Goal: Task Accomplishment & Management: Complete application form

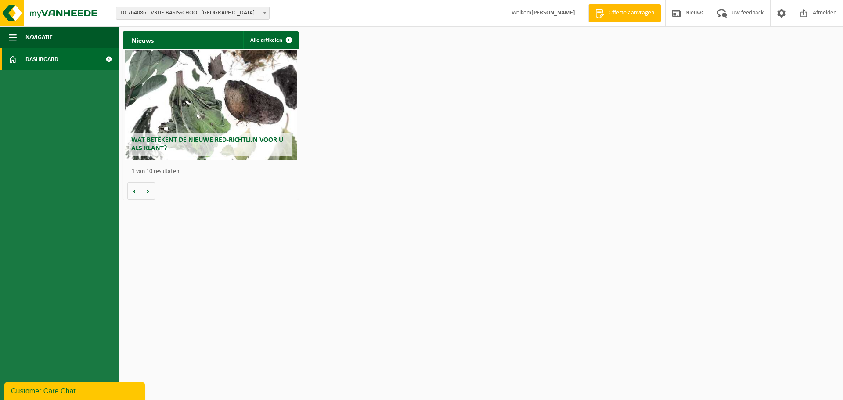
click at [166, 145] on h2 "Wat betekent de nieuwe RED-richtlijn voor u als klant?" at bounding box center [210, 144] width 163 height 23
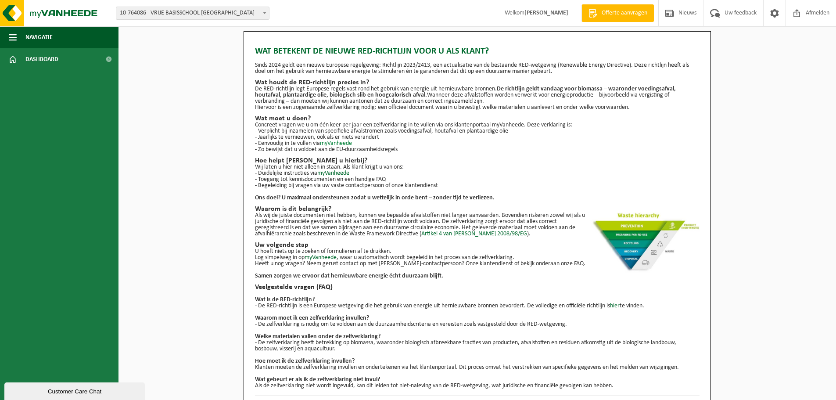
click at [339, 144] on link "myVanheede" at bounding box center [336, 143] width 32 height 7
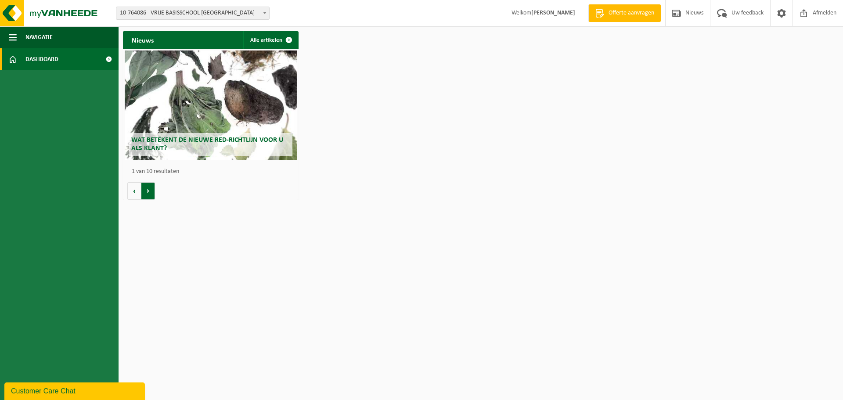
click at [151, 189] on button "Volgende" at bounding box center [148, 191] width 14 height 18
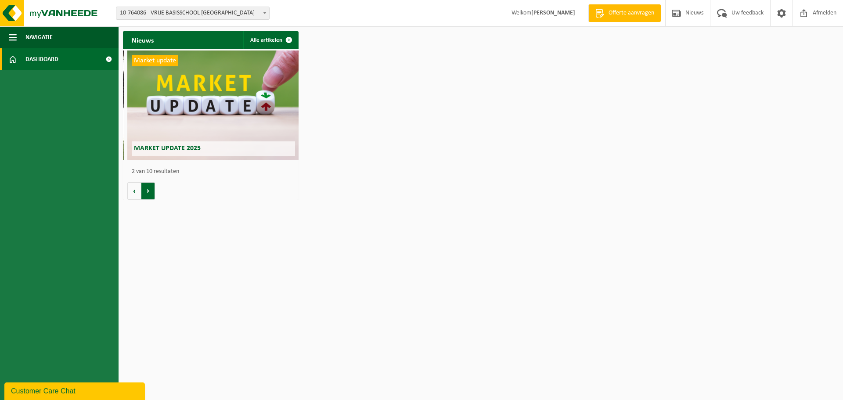
scroll to position [0, 176]
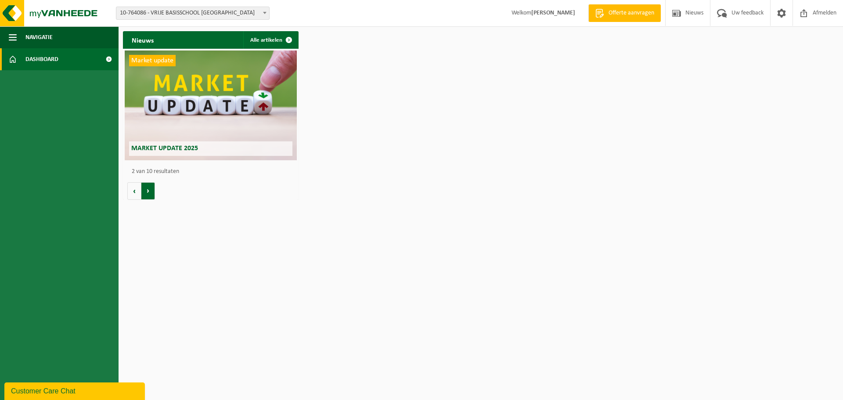
click at [151, 189] on button "Volgende" at bounding box center [148, 191] width 14 height 18
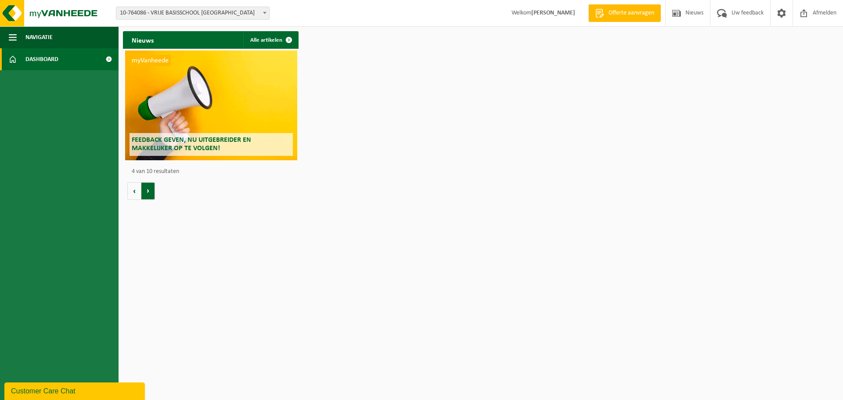
scroll to position [0, 527]
click at [41, 64] on span "Dashboard" at bounding box center [41, 59] width 33 height 22
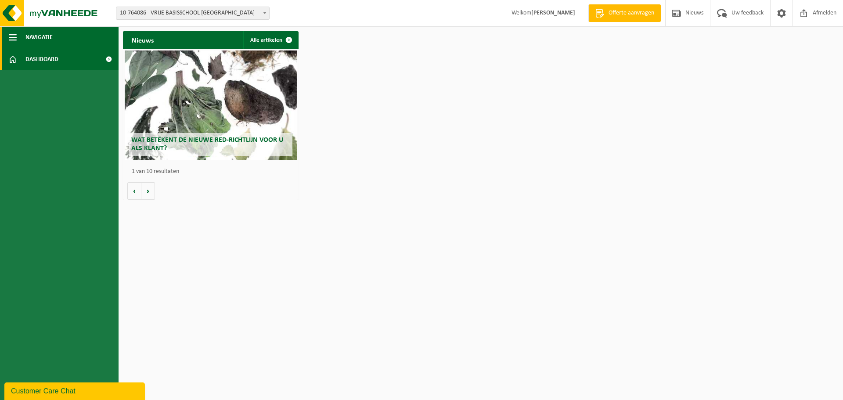
click at [20, 40] on button "Navigatie" at bounding box center [59, 37] width 119 height 22
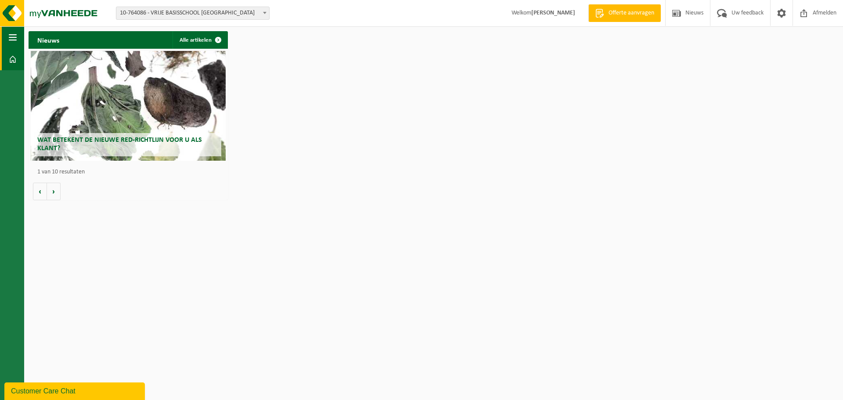
click at [20, 40] on button "Navigatie" at bounding box center [12, 37] width 24 height 22
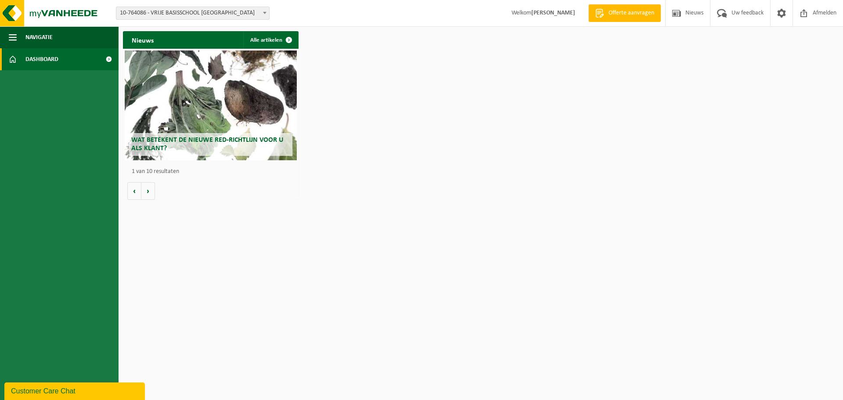
click at [268, 14] on span at bounding box center [264, 12] width 9 height 11
select select "106091"
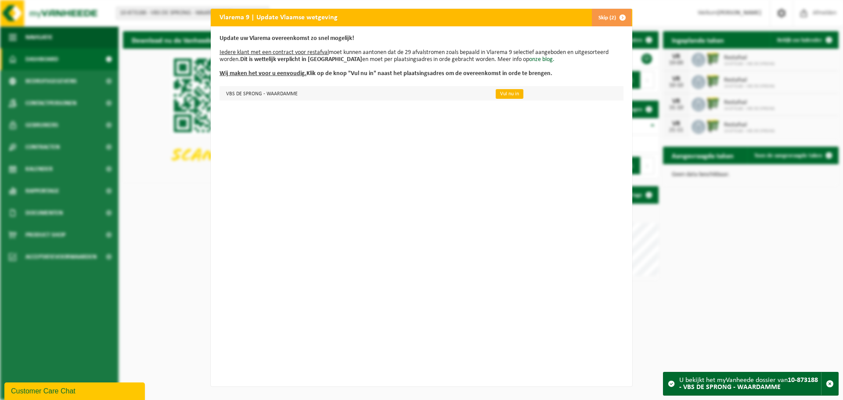
click at [502, 92] on link "Vul nu in" at bounding box center [510, 94] width 28 height 10
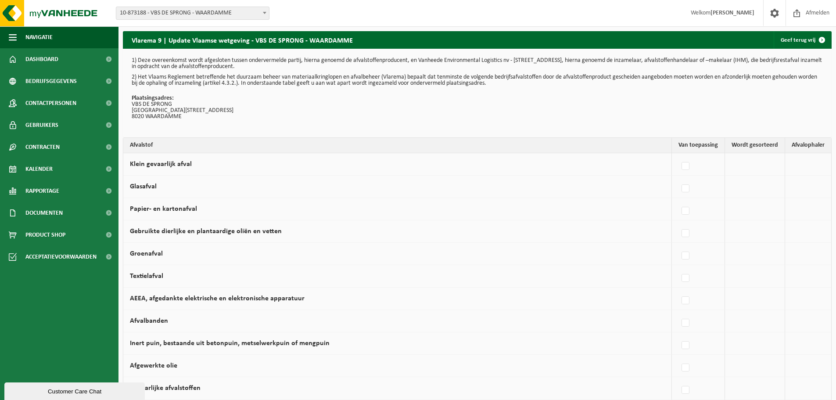
click at [687, 166] on label at bounding box center [686, 166] width 12 height 13
click at [679, 155] on input "Klein gevaarlijk afval" at bounding box center [678, 155] width 0 height 0
checkbox input "true"
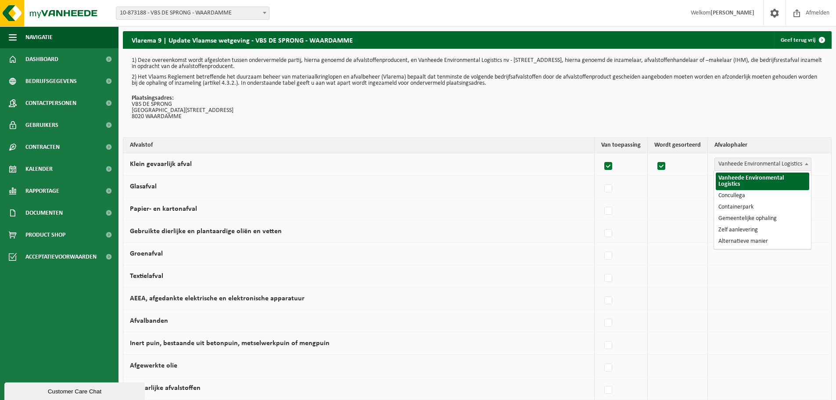
click at [806, 163] on b at bounding box center [807, 164] width 4 height 2
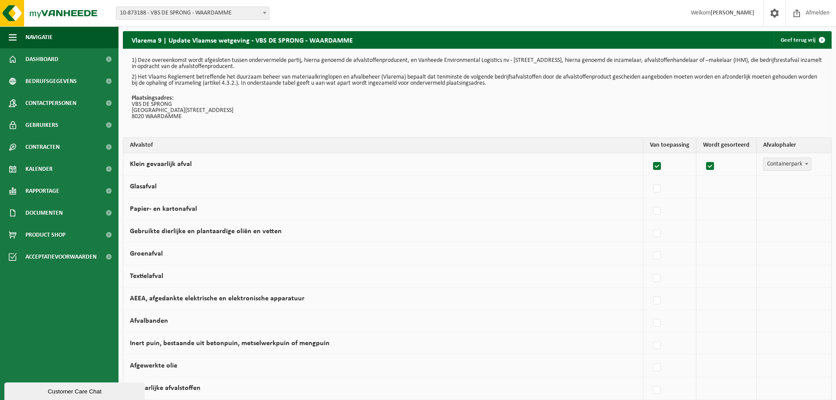
select select "Containerpark"
click at [661, 188] on label at bounding box center [657, 188] width 12 height 13
click at [650, 178] on input "Glasafval" at bounding box center [650, 177] width 0 height 0
checkbox input "true"
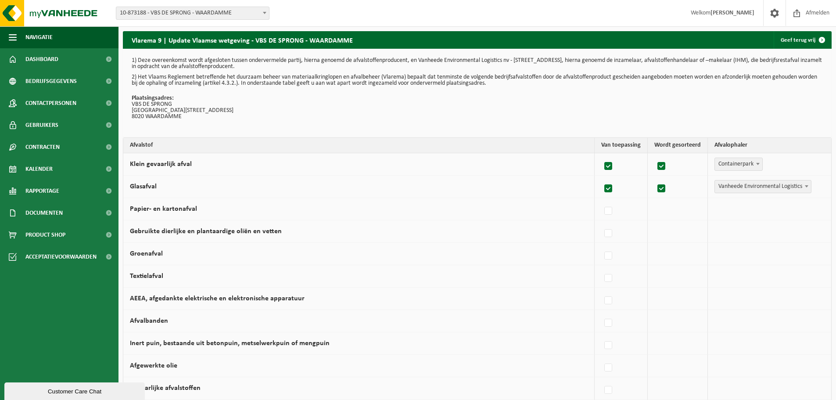
click at [757, 187] on span "Vanheede Environmental Logistics" at bounding box center [763, 186] width 96 height 12
select select "Containerpark"
click at [663, 212] on label at bounding box center [657, 211] width 12 height 13
click at [650, 200] on input "Papier- en kartonafval" at bounding box center [650, 200] width 0 height 0
checkbox input "true"
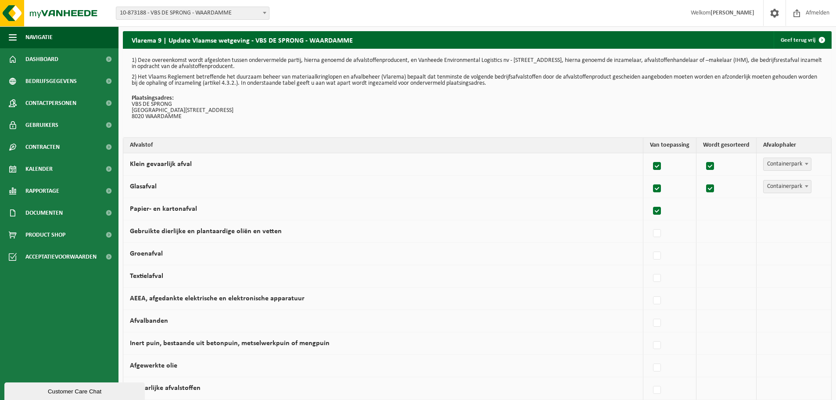
checkbox input "true"
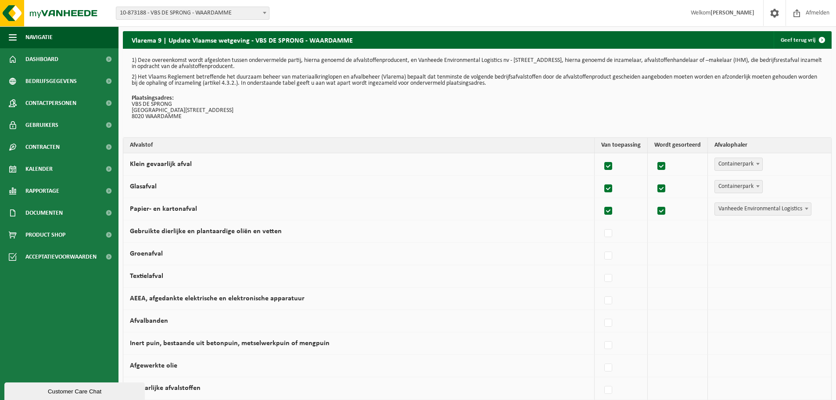
click at [761, 209] on span "Vanheede Environmental Logistics" at bounding box center [763, 209] width 96 height 12
select select "Gemeentelijke ophaling"
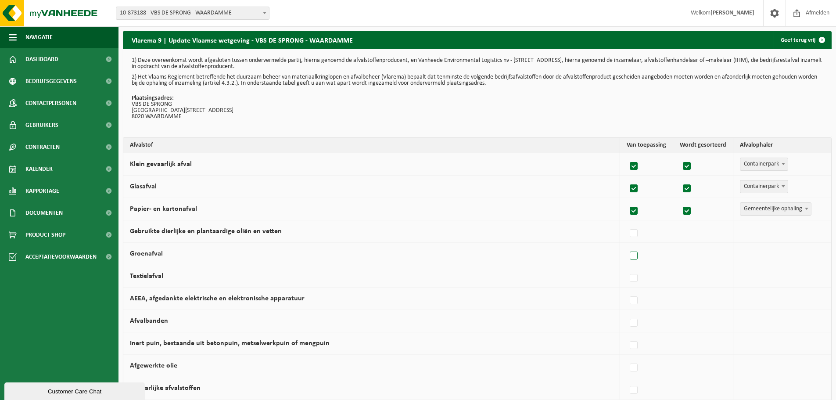
click at [636, 257] on label at bounding box center [634, 255] width 12 height 13
click at [627, 245] on input "Groenafval" at bounding box center [626, 244] width 0 height 0
checkbox input "true"
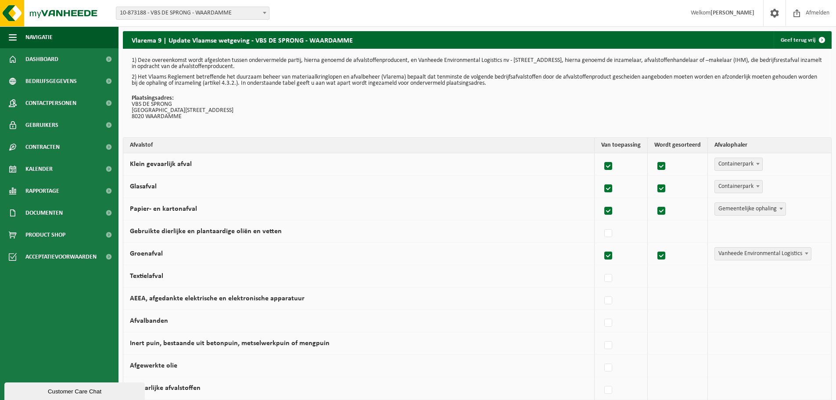
click at [754, 248] on span "Vanheede Environmental Logistics" at bounding box center [763, 254] width 96 height 12
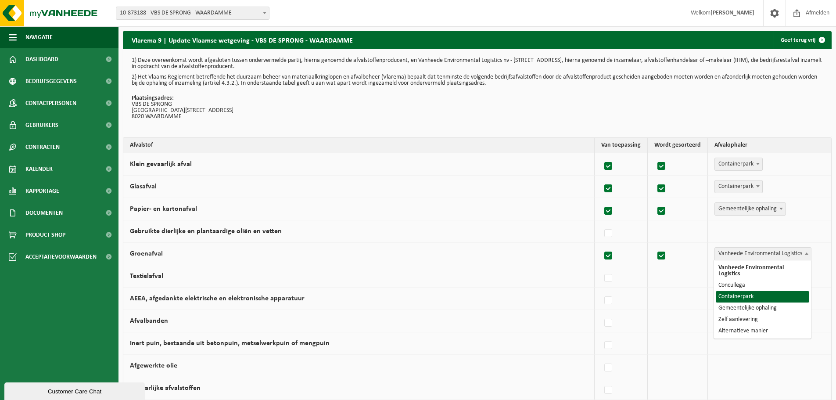
select select "Containerpark"
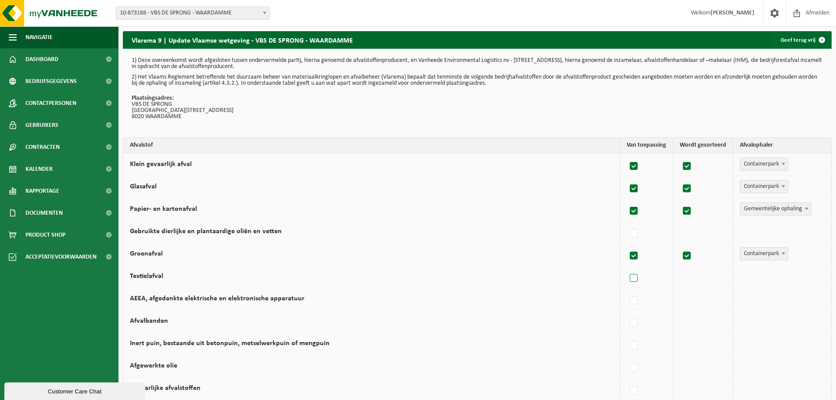
click at [634, 280] on label at bounding box center [634, 278] width 12 height 13
click at [627, 267] on input "Textielafval" at bounding box center [626, 267] width 0 height 0
checkbox input "true"
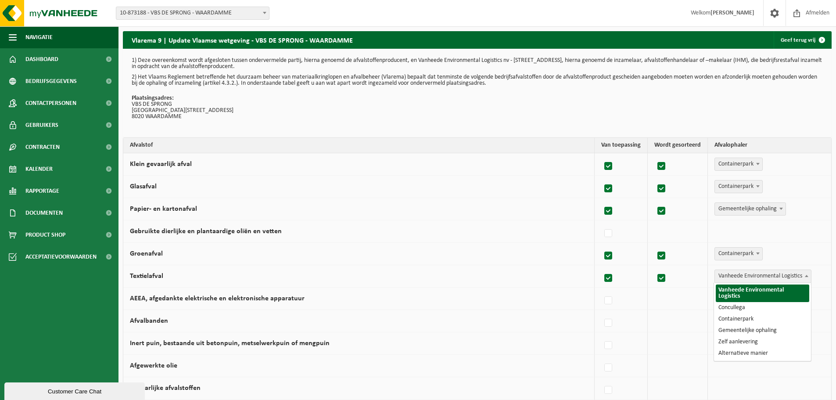
click at [745, 274] on span "Vanheede Environmental Logistics" at bounding box center [763, 276] width 96 height 12
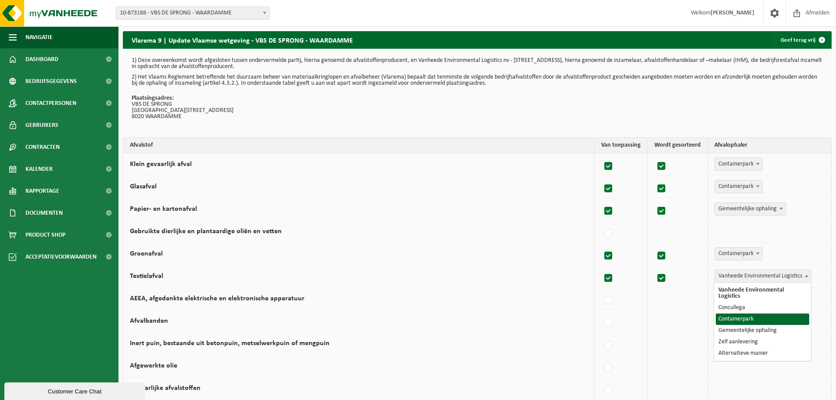
select select "Containerpark"
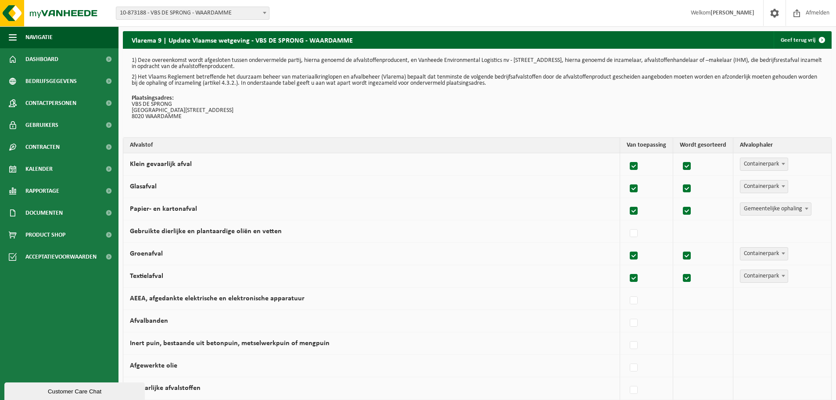
click at [641, 309] on td at bounding box center [646, 299] width 53 height 22
click at [635, 300] on label at bounding box center [634, 300] width 12 height 13
click at [627, 290] on input "AEEA, afgedankte elektrische en elektronische apparatuur" at bounding box center [626, 289] width 0 height 0
checkbox input "true"
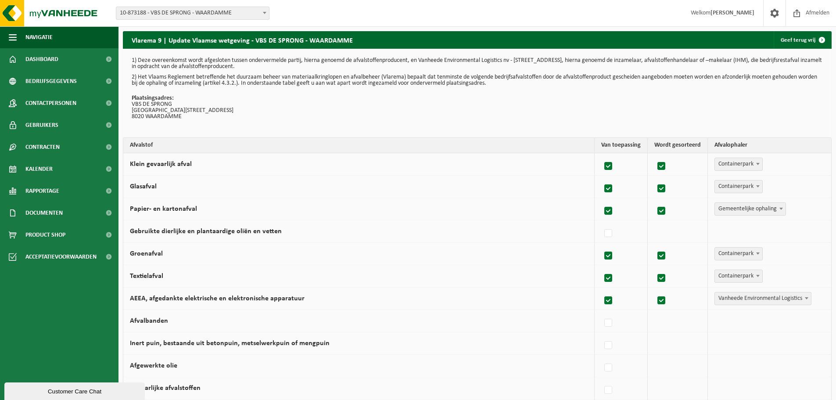
click at [772, 296] on span "Vanheede Environmental Logistics" at bounding box center [763, 298] width 96 height 12
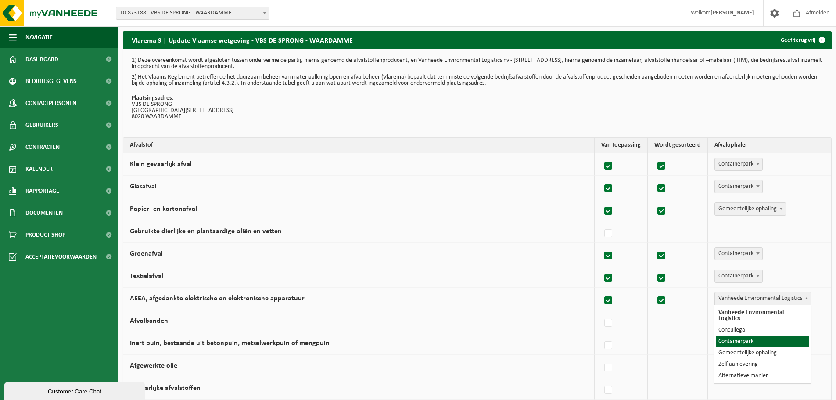
select select "Containerpark"
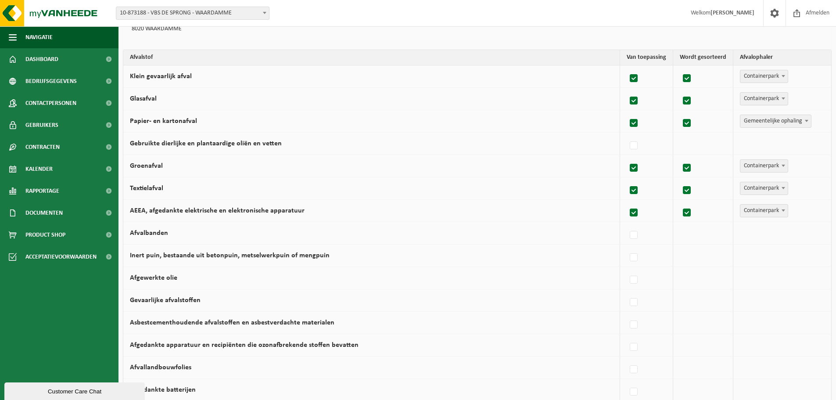
scroll to position [132, 0]
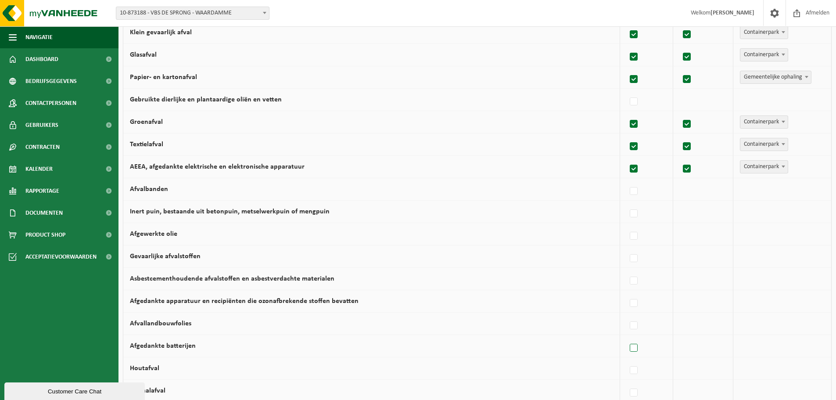
click at [637, 347] on label at bounding box center [634, 348] width 12 height 13
click at [627, 337] on input "Afgedankte batterijen" at bounding box center [626, 337] width 0 height 0
checkbox input "true"
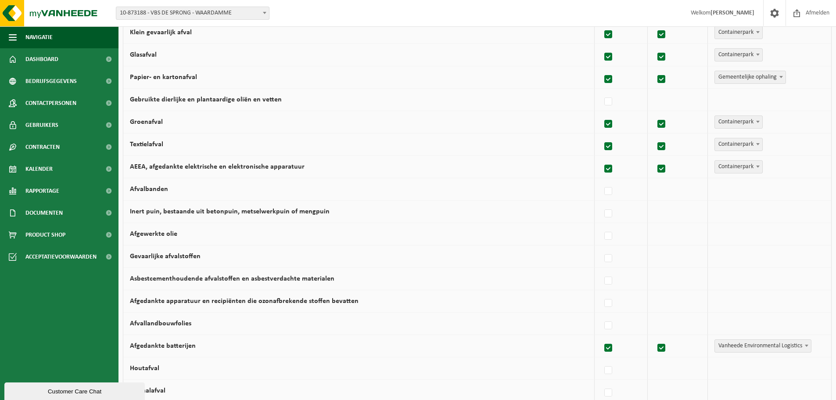
click at [733, 345] on span "Vanheede Environmental Logistics" at bounding box center [763, 346] width 96 height 12
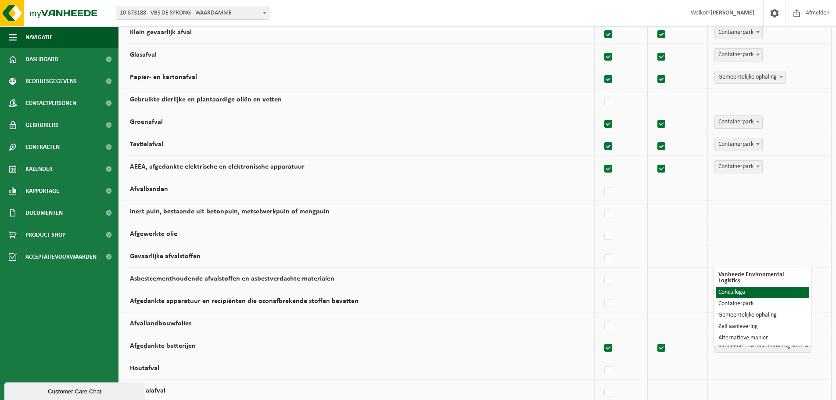
select select "Concullega"
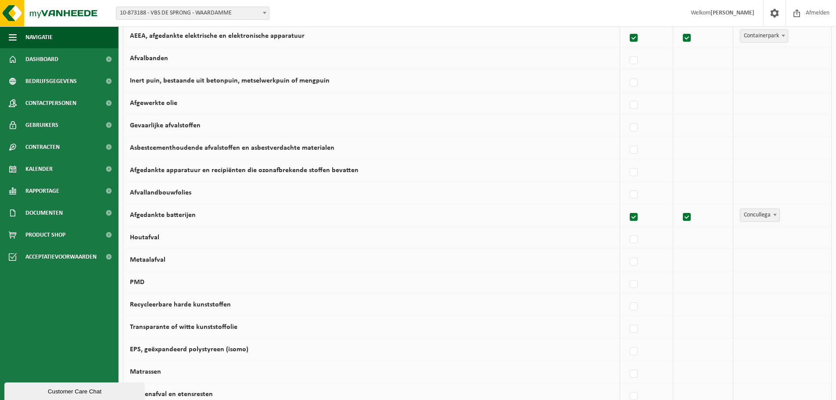
scroll to position [263, 0]
click at [633, 283] on label at bounding box center [634, 283] width 12 height 13
click at [627, 273] on input "PMD" at bounding box center [626, 272] width 0 height 0
checkbox input "true"
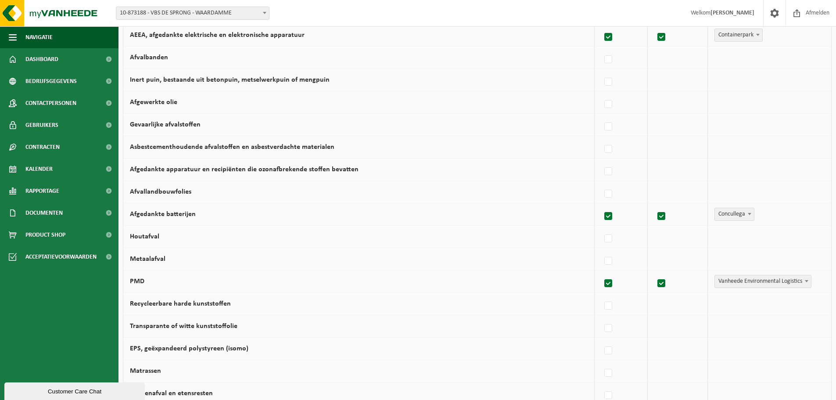
click at [741, 280] on span "Vanheede Environmental Logistics" at bounding box center [763, 281] width 96 height 12
select select "Gemeentelijke ophaling"
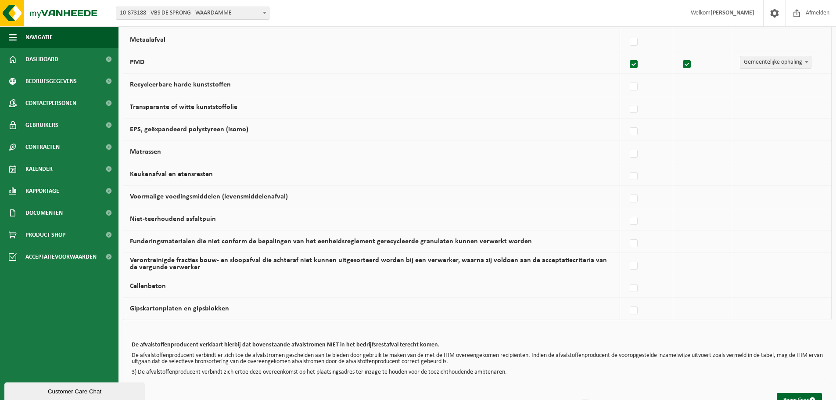
scroll to position [467, 0]
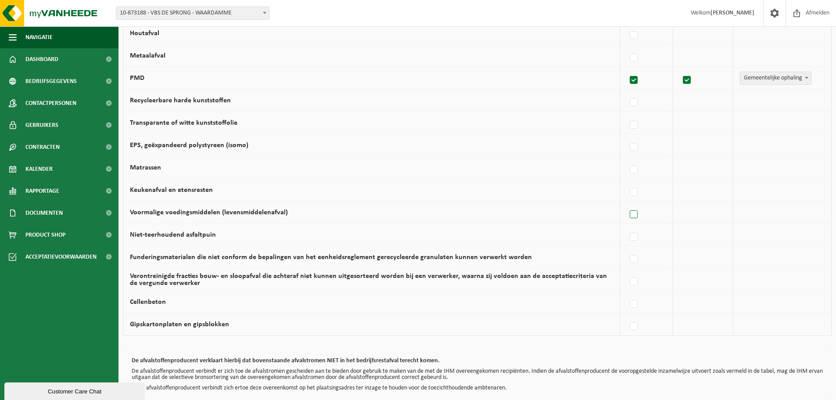
click at [635, 212] on label at bounding box center [634, 214] width 12 height 13
click at [627, 204] on input "Voormalige voedingsmiddelen (levensmiddelenafval)" at bounding box center [626, 203] width 0 height 0
checkbox input "true"
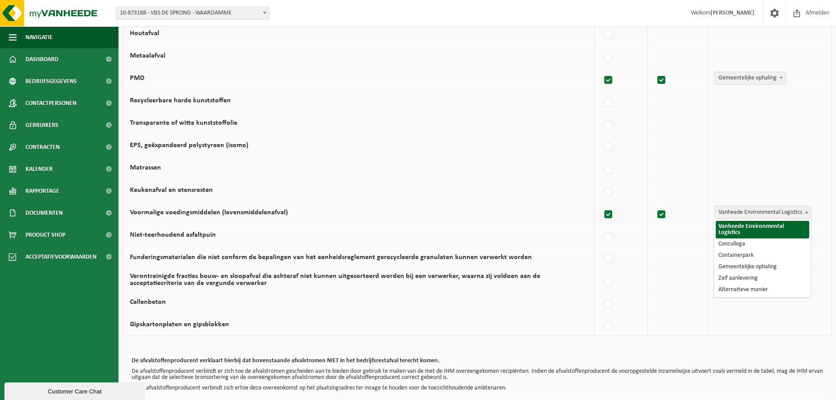
click at [736, 208] on span "Vanheede Environmental Logistics" at bounding box center [763, 212] width 96 height 12
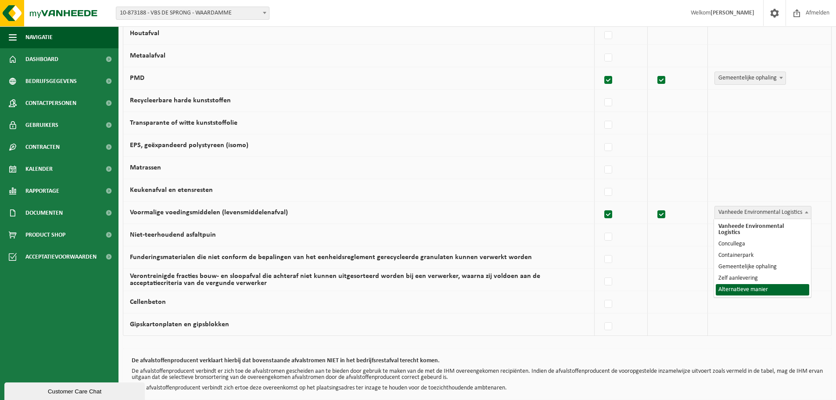
select select "Alternatieve manier"
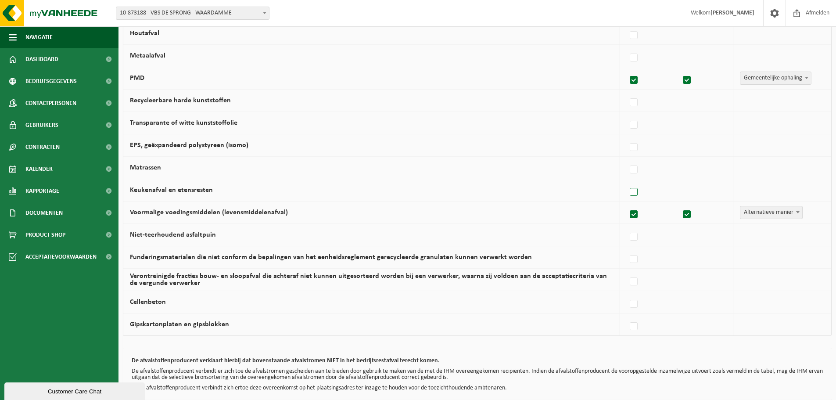
click at [635, 194] on label at bounding box center [634, 192] width 12 height 13
click at [627, 181] on input "Keukenafval en etensresten" at bounding box center [626, 181] width 0 height 0
checkbox input "true"
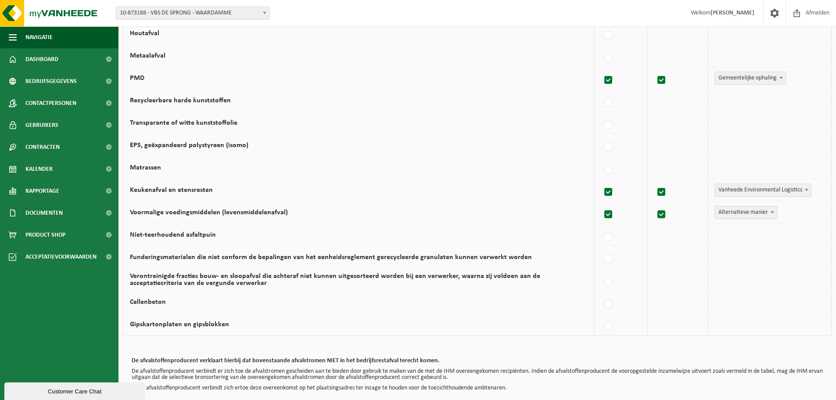
click at [740, 190] on span "Vanheede Environmental Logistics" at bounding box center [763, 190] width 96 height 12
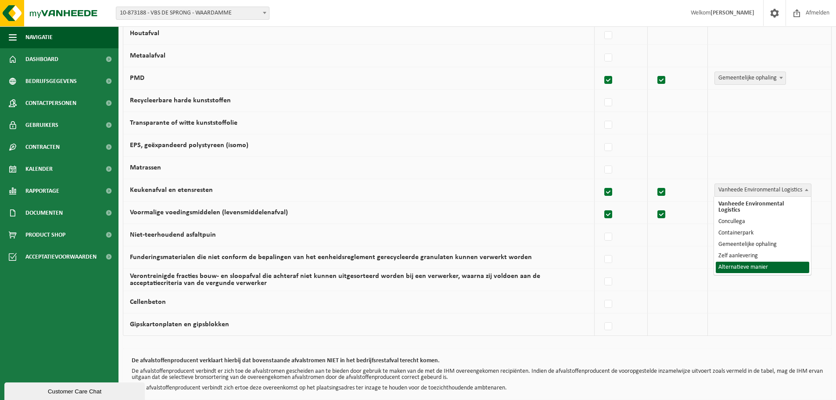
select select "Alternatieve manier"
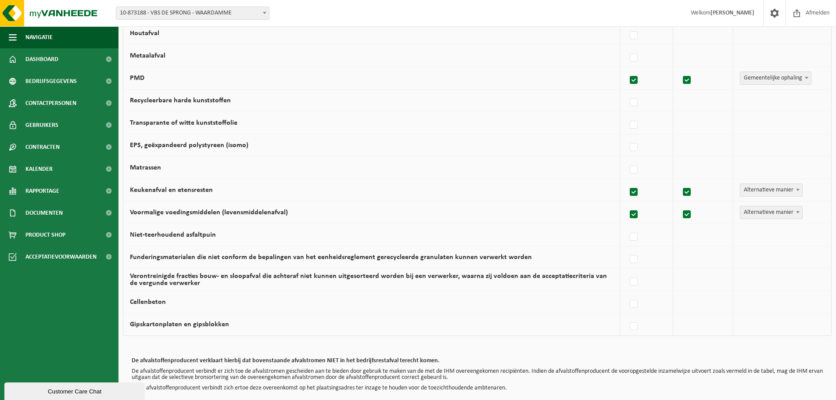
click at [635, 215] on label at bounding box center [634, 214] width 12 height 13
click at [627, 204] on input "Voormalige voedingsmiddelen (levensmiddelenafval)" at bounding box center [626, 203] width 0 height 0
checkbox input "false"
click at [638, 147] on label at bounding box center [634, 147] width 12 height 13
click at [627, 137] on input "EPS, geëxpandeerd polystyreen (isomo)" at bounding box center [626, 136] width 0 height 0
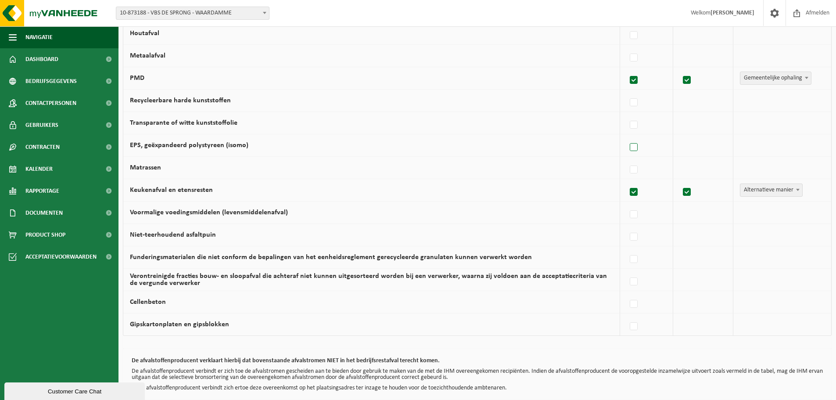
checkbox input "true"
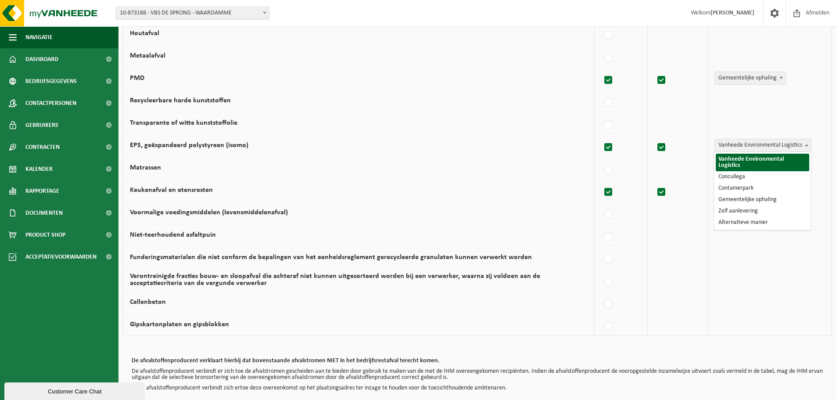
click at [749, 144] on span "Vanheede Environmental Logistics" at bounding box center [763, 145] width 96 height 12
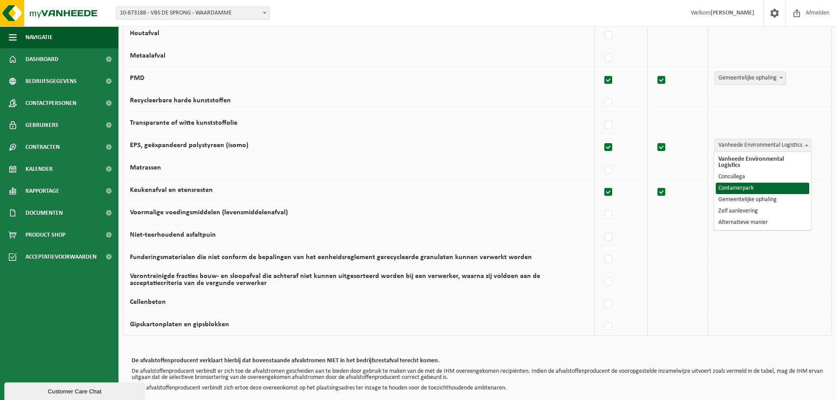
select select "Containerpark"
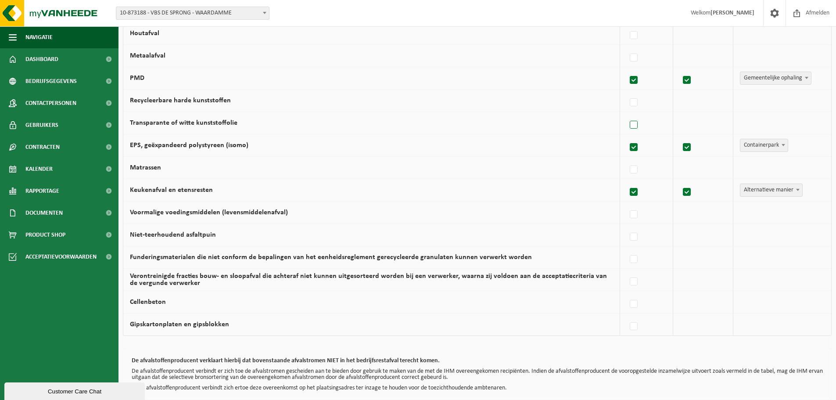
click at [638, 127] on label at bounding box center [634, 125] width 12 height 13
click at [627, 114] on input "Transparante of witte kunststoffolie" at bounding box center [626, 114] width 0 height 0
checkbox input "true"
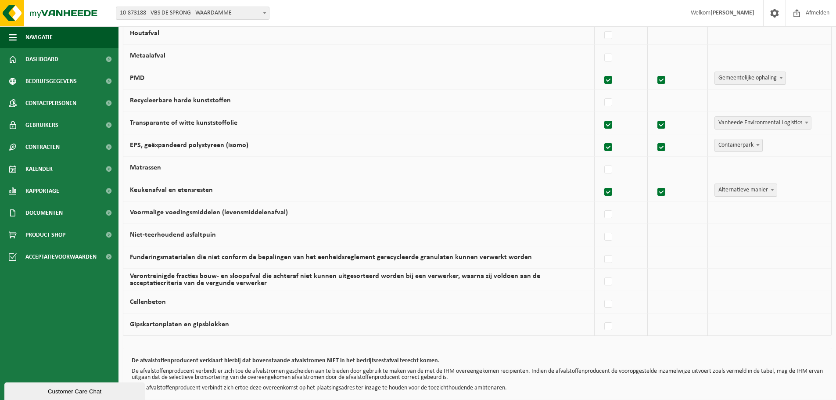
click at [732, 125] on span "Vanheede Environmental Logistics" at bounding box center [763, 123] width 96 height 12
select select "Containerpark"
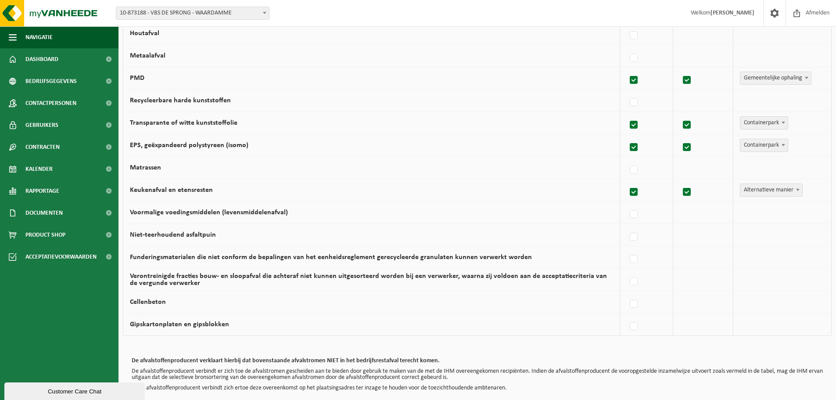
click at [638, 104] on label at bounding box center [634, 102] width 12 height 13
click at [627, 92] on input "Recycleerbare harde kunststoffen" at bounding box center [626, 91] width 0 height 0
checkbox input "true"
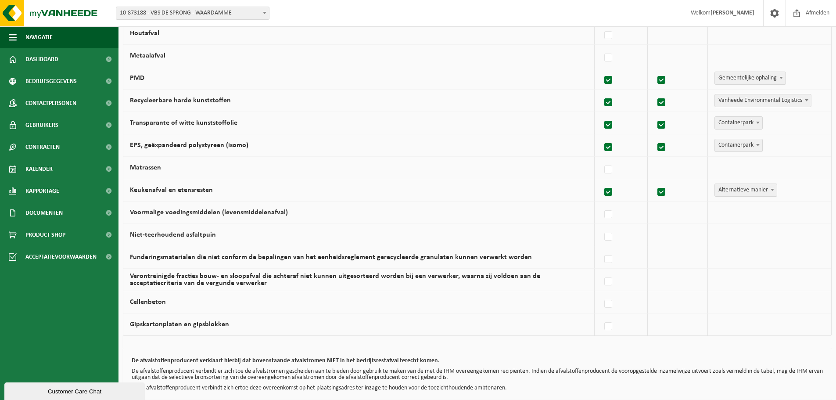
click at [743, 103] on span "Vanheede Environmental Logistics" at bounding box center [763, 100] width 96 height 12
select select "Containerpark"
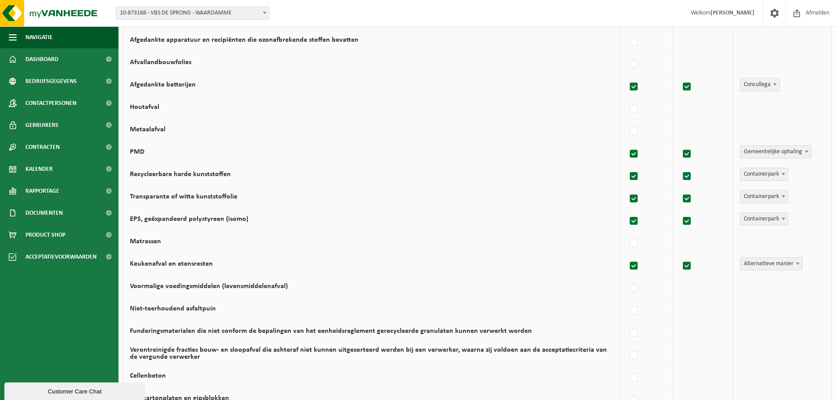
scroll to position [510, 0]
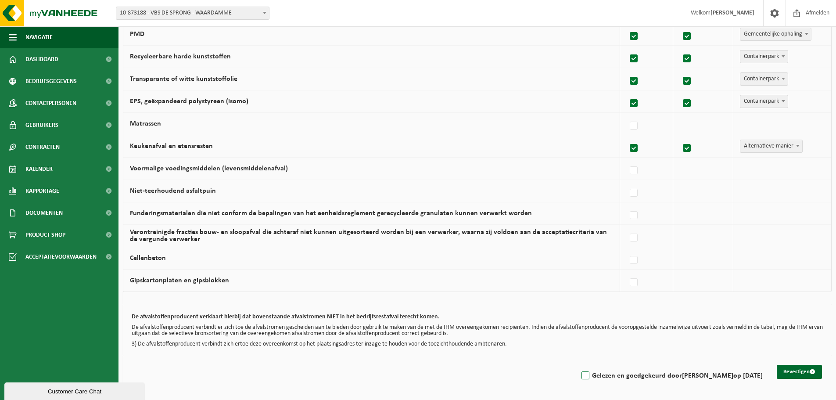
click at [580, 376] on label "Gelezen en goedgekeurd door KRISTOF BENOOT op 08/09/25" at bounding box center [671, 375] width 183 height 13
click at [579, 365] on input "Gelezen en goedgekeurd door KRISTOF BENOOT op 08/09/25" at bounding box center [578, 364] width 0 height 0
checkbox input "true"
click at [786, 370] on button "Bevestigen" at bounding box center [799, 372] width 45 height 14
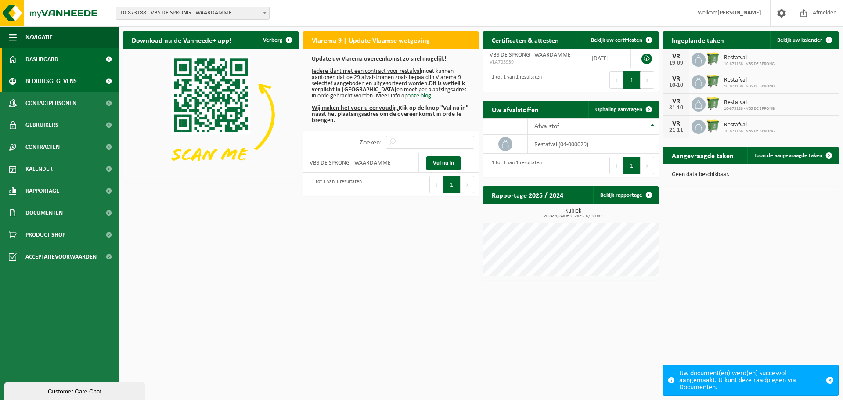
click at [79, 85] on link "Bedrijfsgegevens" at bounding box center [59, 81] width 119 height 22
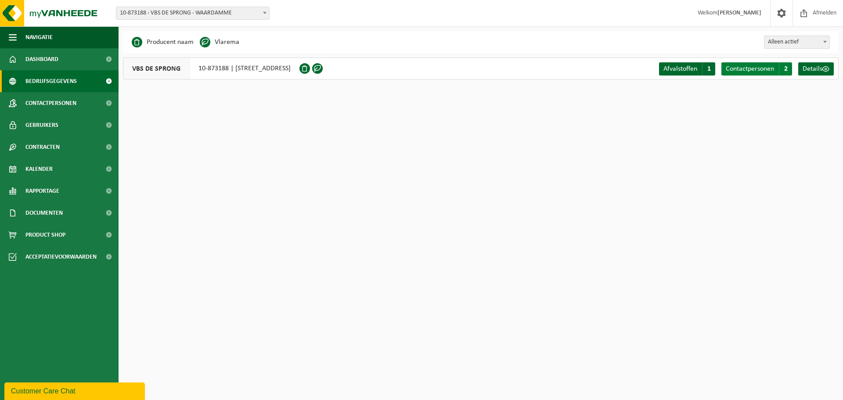
click at [766, 69] on span "Contactpersonen" at bounding box center [750, 68] width 48 height 7
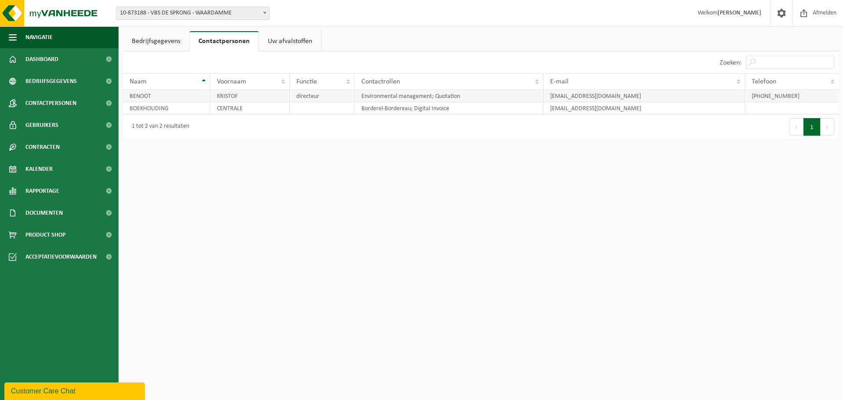
click at [164, 102] on td "BENOOT" at bounding box center [166, 96] width 87 height 12
click at [204, 103] on td "BOEKHOUDING" at bounding box center [166, 108] width 87 height 12
click at [190, 97] on td "BENOOT" at bounding box center [166, 96] width 87 height 12
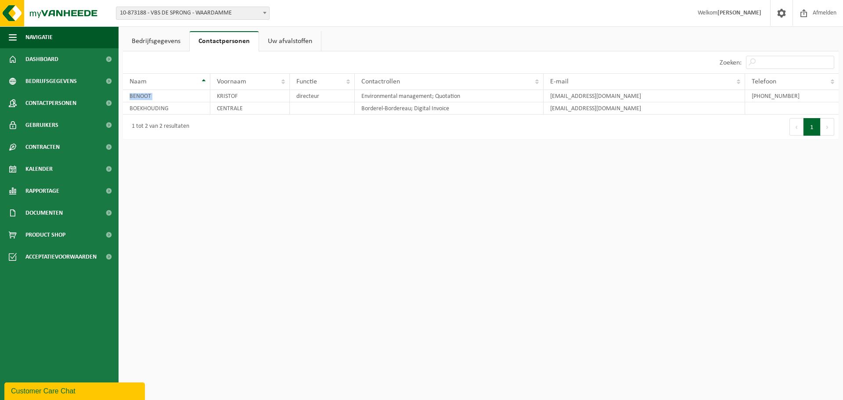
click at [175, 41] on link "Bedrijfsgegevens" at bounding box center [156, 41] width 66 height 20
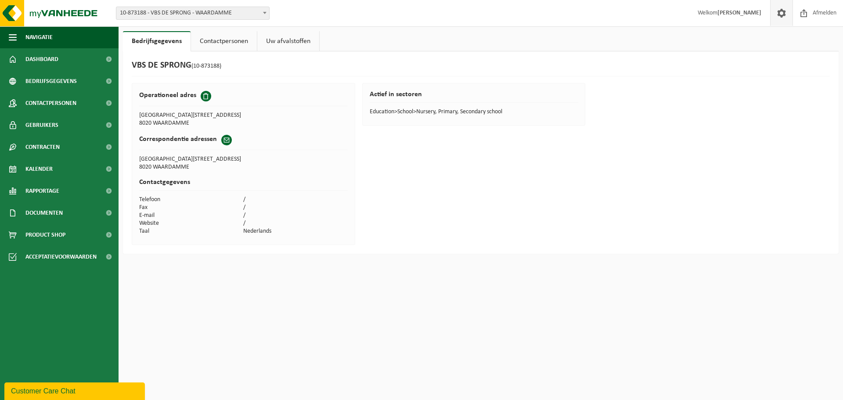
click at [784, 10] on span at bounding box center [781, 13] width 13 height 26
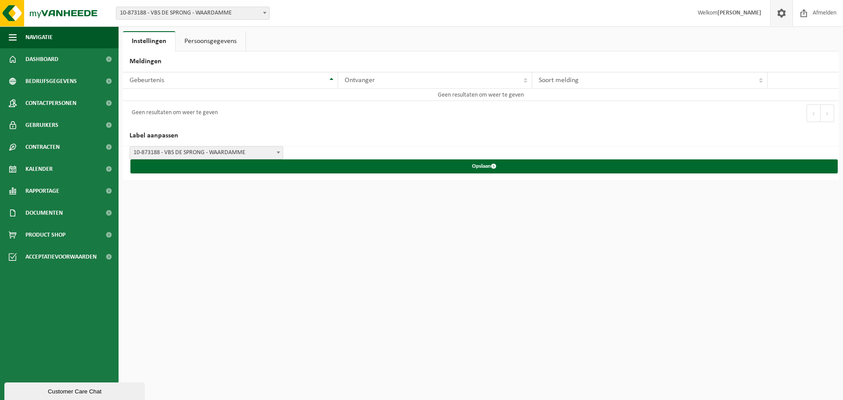
click at [220, 43] on link "Persoonsgegevens" at bounding box center [211, 41] width 70 height 20
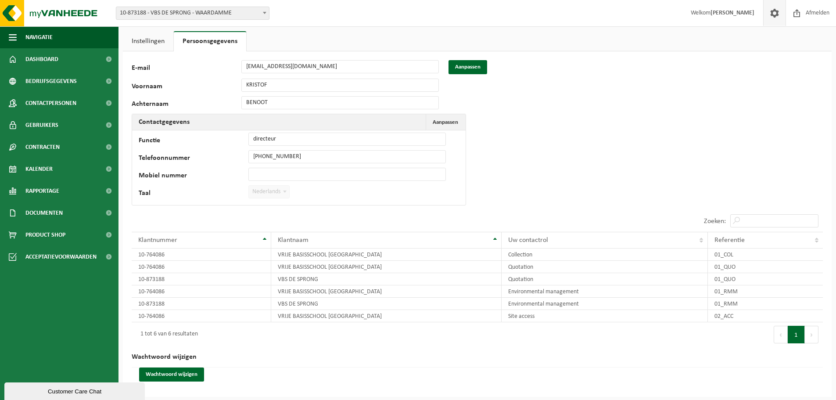
click at [234, 83] on div "Voornaam [PERSON_NAME]" at bounding box center [290, 85] width 316 height 13
click at [471, 69] on button "Aanpassen" at bounding box center [468, 67] width 39 height 14
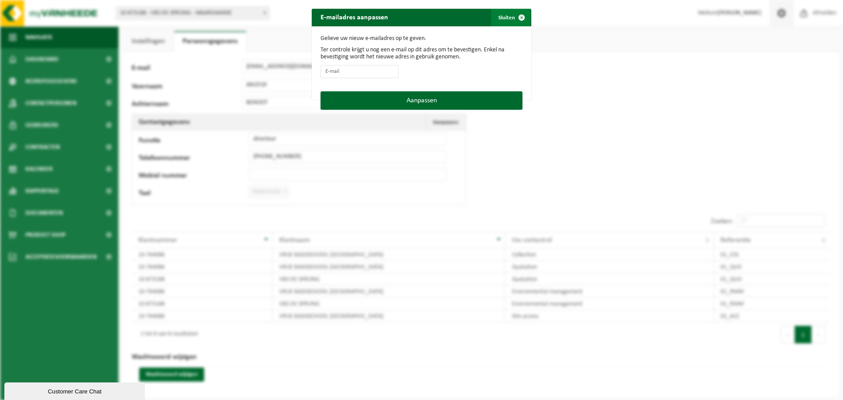
click at [516, 18] on span "button" at bounding box center [522, 18] width 18 height 18
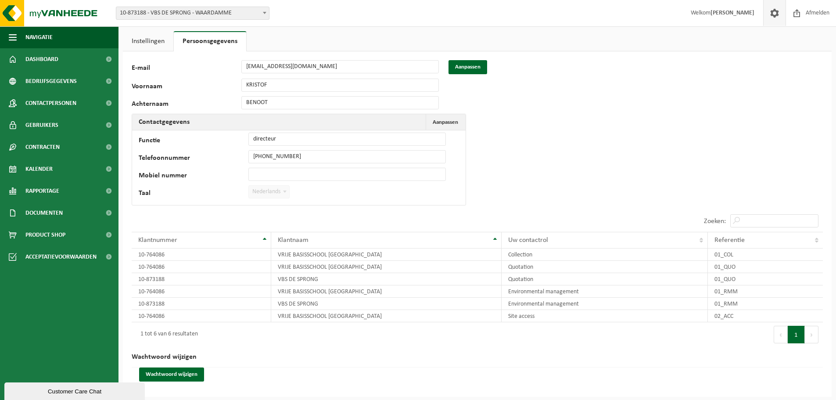
click at [232, 101] on div "Achternaam BENOOT" at bounding box center [290, 102] width 316 height 13
click at [466, 66] on button "Aanpassen" at bounding box center [468, 67] width 39 height 14
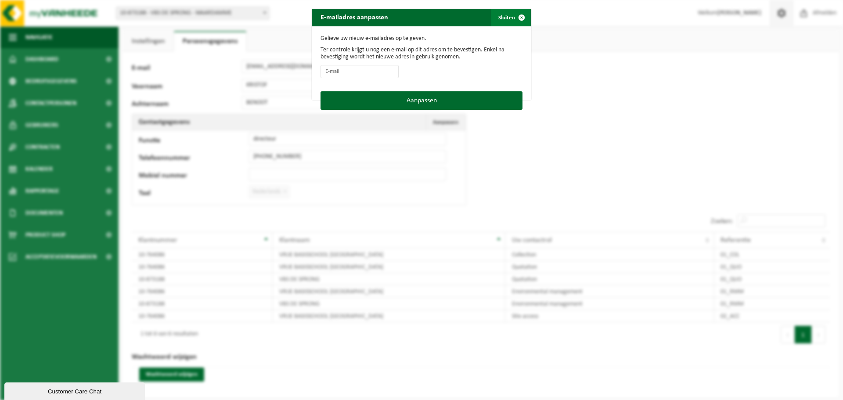
click at [520, 20] on span "button" at bounding box center [522, 18] width 18 height 18
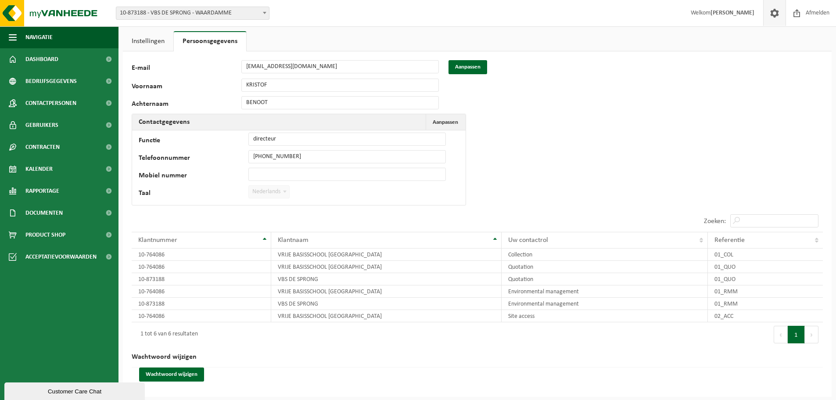
click at [145, 43] on link "Instellingen" at bounding box center [148, 41] width 50 height 20
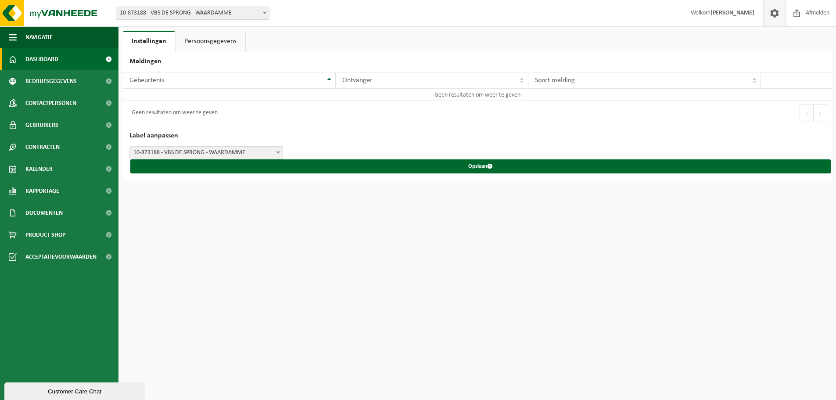
click at [55, 59] on span "Dashboard" at bounding box center [41, 59] width 33 height 22
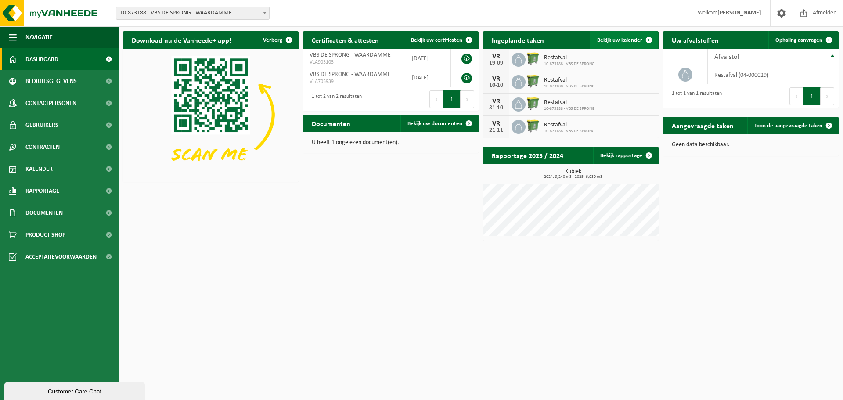
click at [614, 41] on span "Bekijk uw kalender" at bounding box center [619, 40] width 45 height 6
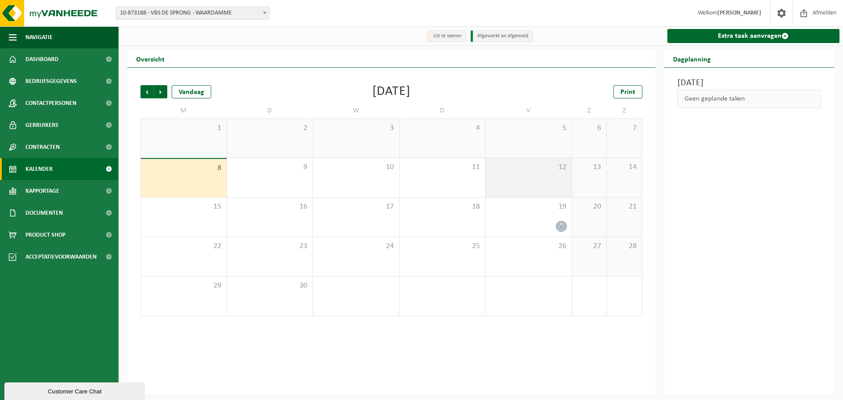
click at [556, 180] on div "12" at bounding box center [528, 177] width 86 height 39
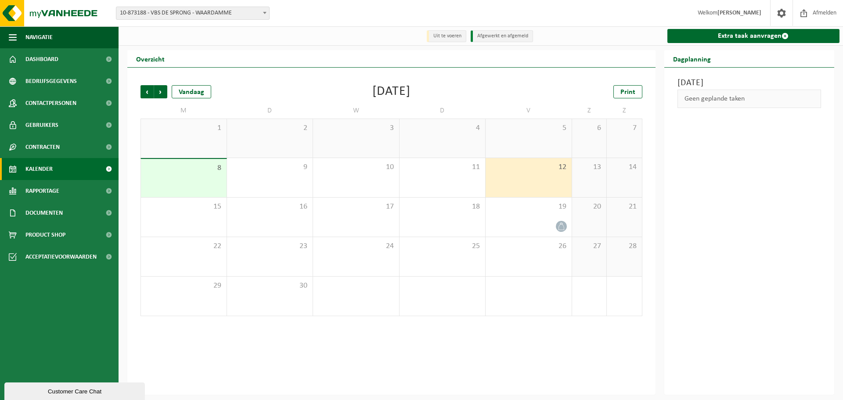
click at [556, 180] on div "12" at bounding box center [528, 177] width 86 height 39
click at [83, 220] on link "Documenten" at bounding box center [59, 213] width 119 height 22
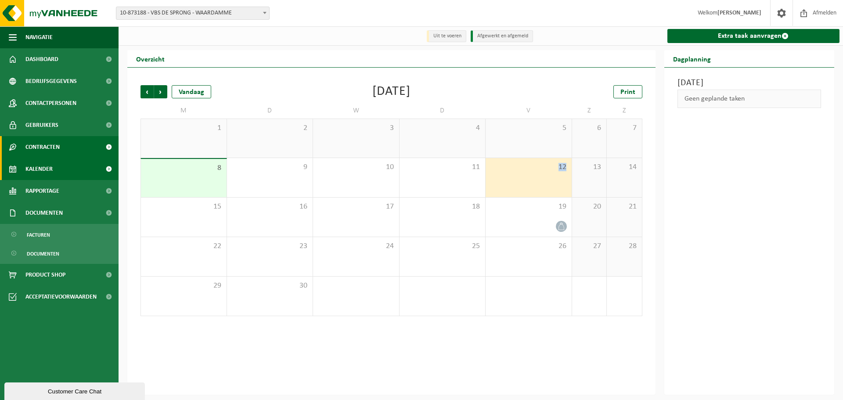
click at [91, 151] on link "Contracten" at bounding box center [59, 147] width 119 height 22
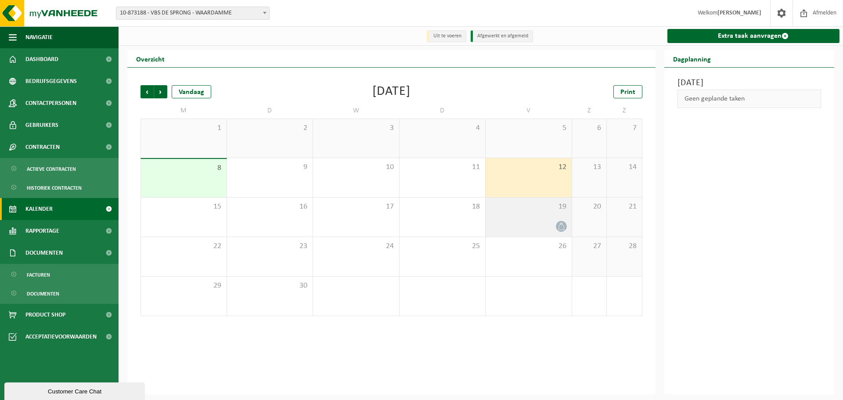
click at [565, 228] on span at bounding box center [561, 226] width 11 height 11
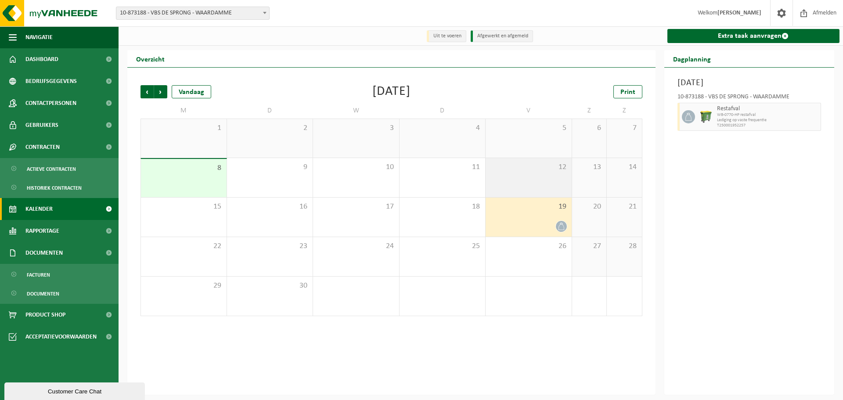
click at [515, 181] on div "12" at bounding box center [528, 177] width 86 height 39
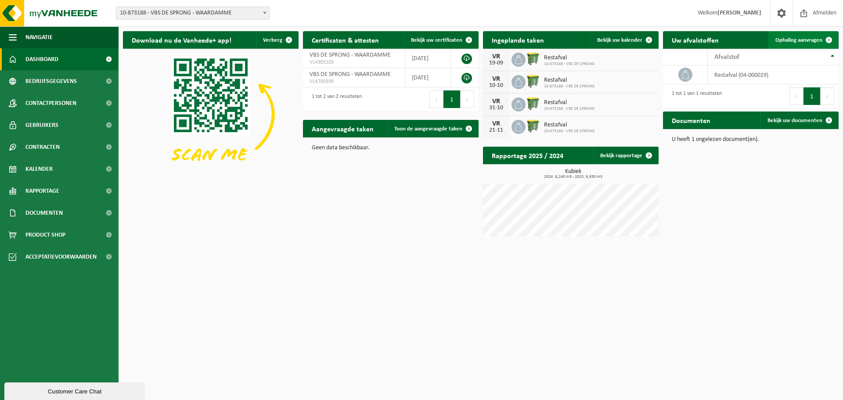
click at [791, 44] on link "Ophaling aanvragen" at bounding box center [802, 40] width 69 height 18
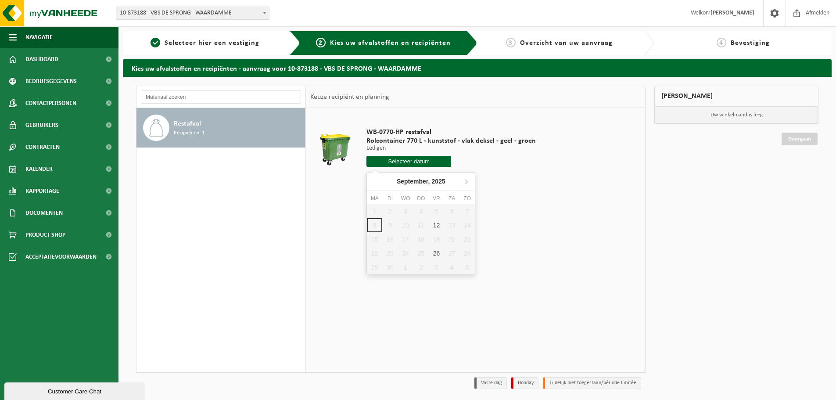
click at [410, 161] on input "text" at bounding box center [409, 161] width 85 height 11
click at [439, 223] on div "12" at bounding box center [436, 225] width 15 height 14
type input "Van [DATE]"
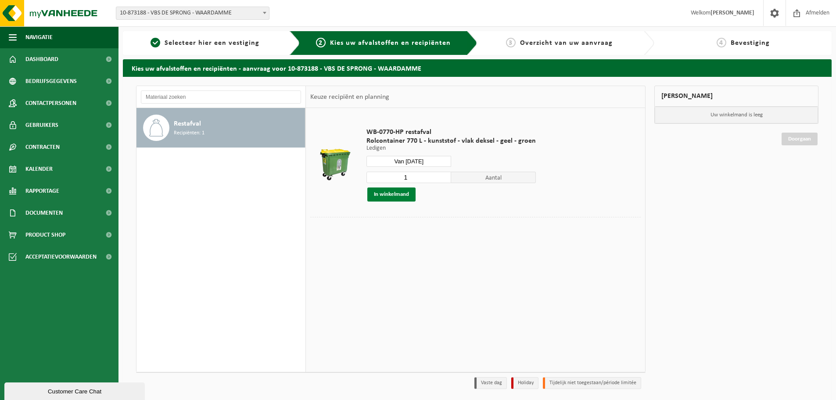
click at [399, 194] on button "In winkelmand" at bounding box center [391, 194] width 48 height 14
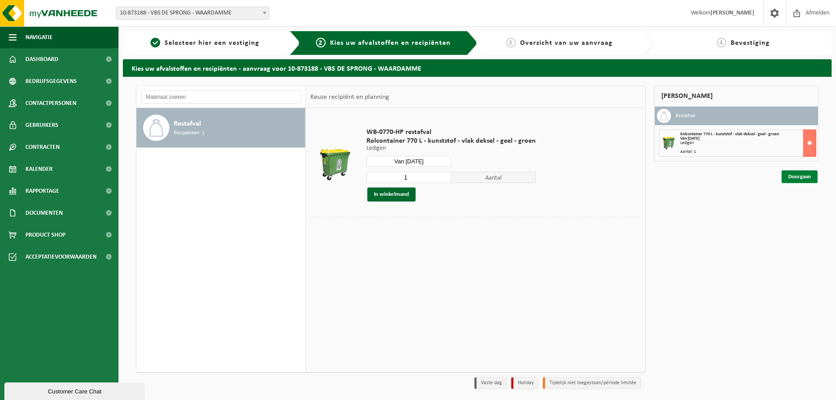
click at [799, 175] on link "Doorgaan" at bounding box center [800, 176] width 36 height 13
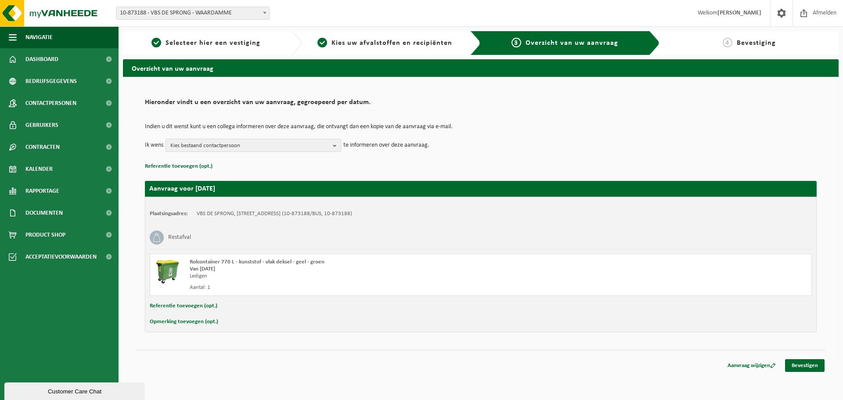
click at [331, 143] on button "Kies bestaand contactpersoon" at bounding box center [253, 145] width 176 height 13
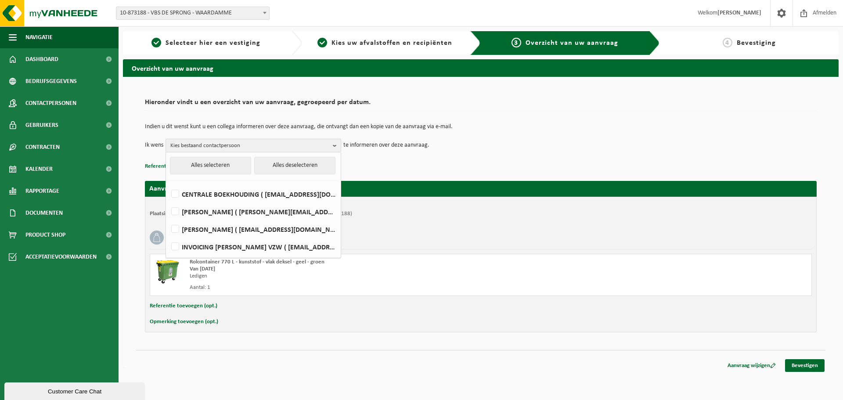
click at [332, 143] on button "Kies bestaand contactpersoon" at bounding box center [253, 145] width 176 height 13
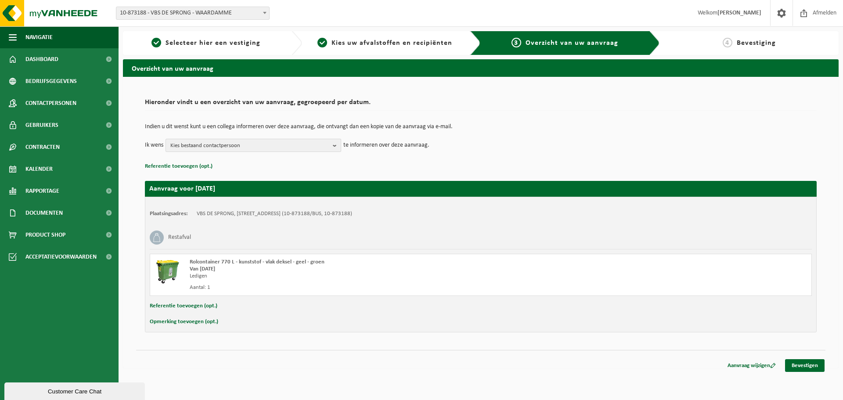
click at [332, 143] on button "Kies bestaand contactpersoon" at bounding box center [253, 145] width 176 height 13
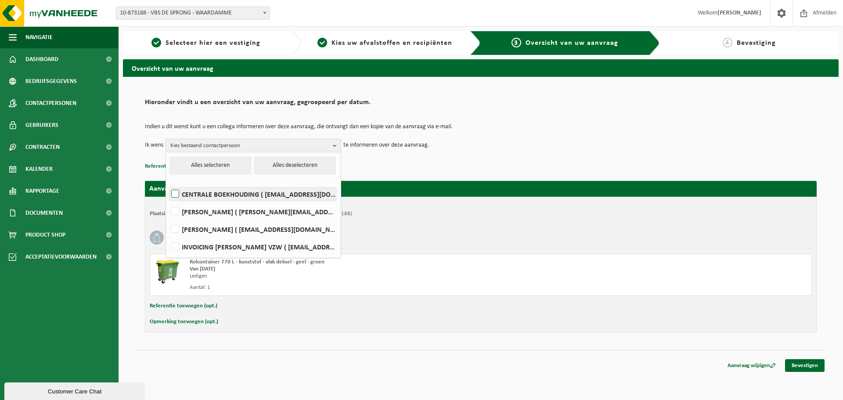
click at [176, 195] on label "CENTRALE BOEKHOUDING ( boekhouding.gruuthuse@karel-de-goede.be )" at bounding box center [252, 193] width 167 height 13
click at [168, 183] on input "CENTRALE BOEKHOUDING ( boekhouding.gruuthuse@karel-de-goede.be )" at bounding box center [168, 183] width 0 height 0
checkbox input "true"
click at [436, 174] on div "Aanvraag voor 2025-09-12 Plaatsingsadres: VBS DE SPRONG, 8020 WAARDAMME, SINT-B…" at bounding box center [481, 252] width 672 height 160
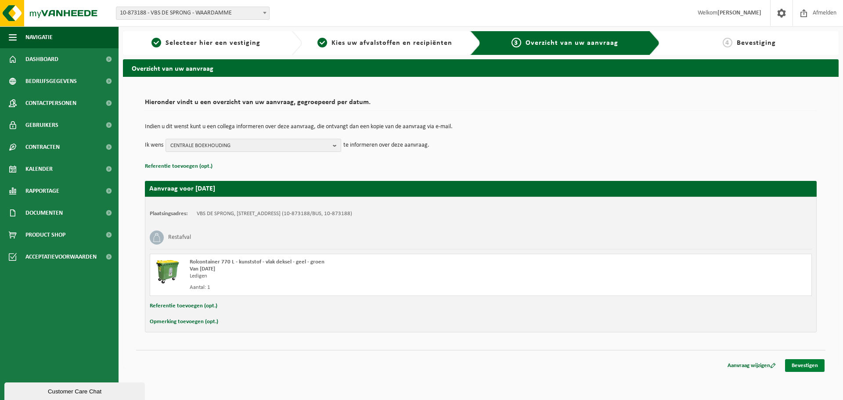
click at [800, 364] on link "Bevestigen" at bounding box center [805, 365] width 40 height 13
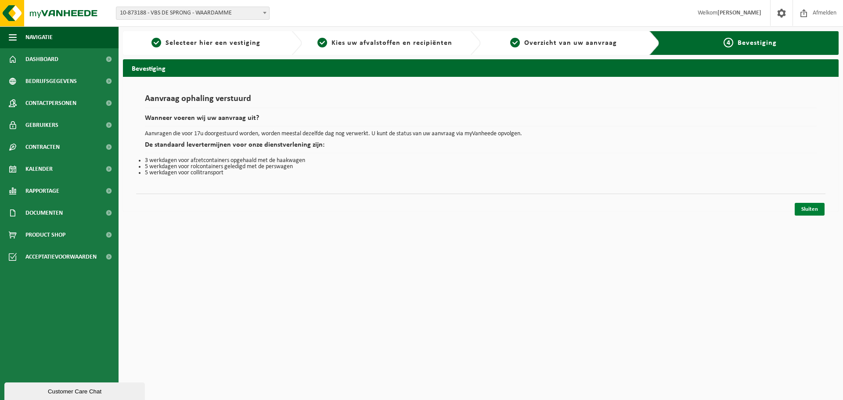
click at [802, 210] on link "Sluiten" at bounding box center [809, 209] width 30 height 13
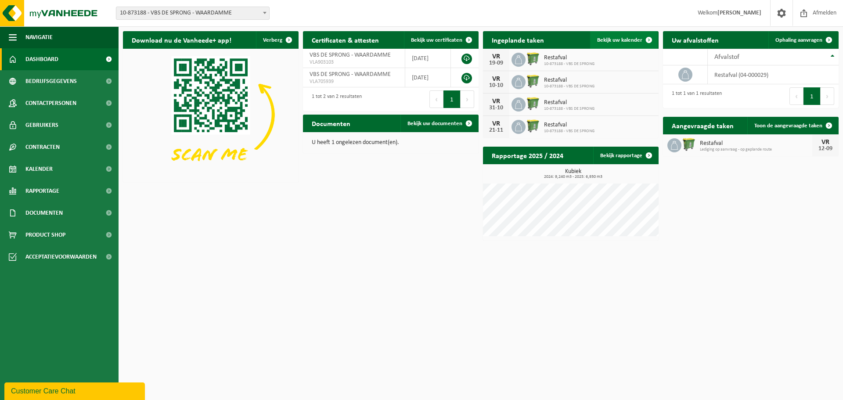
click at [615, 38] on span "Bekijk uw kalender" at bounding box center [619, 40] width 45 height 6
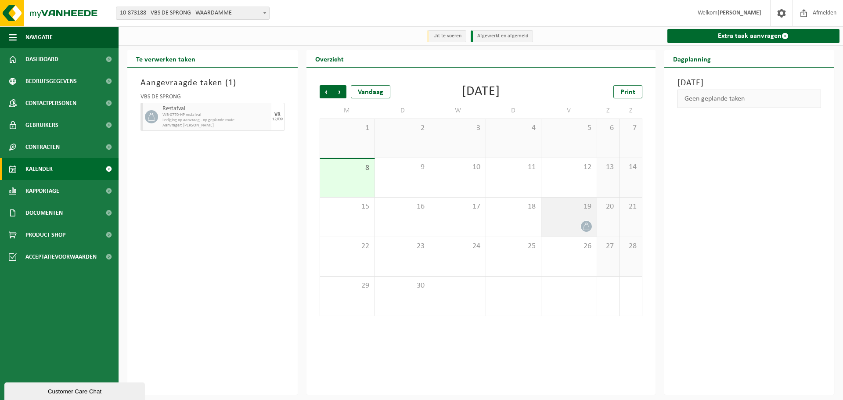
click at [585, 228] on icon at bounding box center [585, 226] width 7 height 7
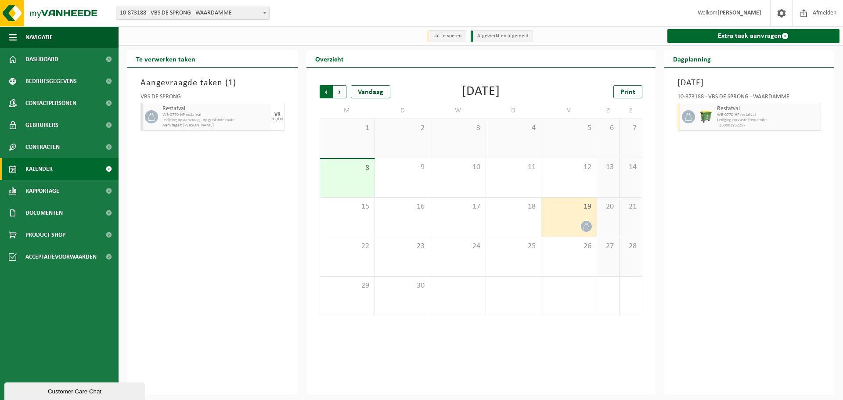
click at [342, 96] on span "Volgende" at bounding box center [339, 91] width 13 height 13
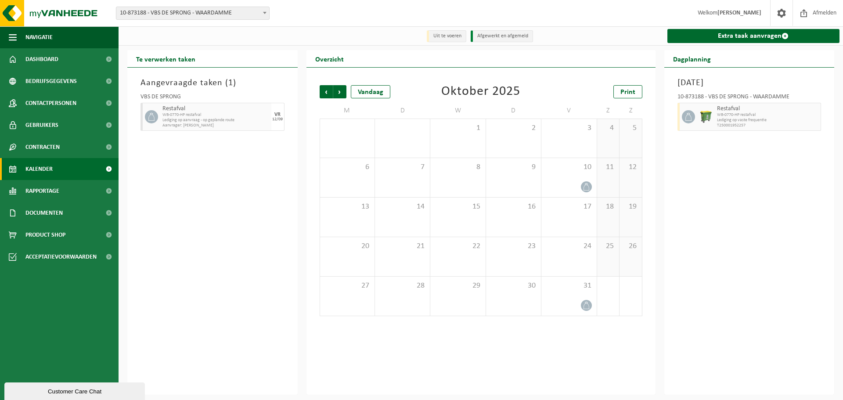
click at [342, 96] on span "Volgende" at bounding box center [339, 91] width 13 height 13
click at [326, 94] on span "Vorige" at bounding box center [326, 91] width 13 height 13
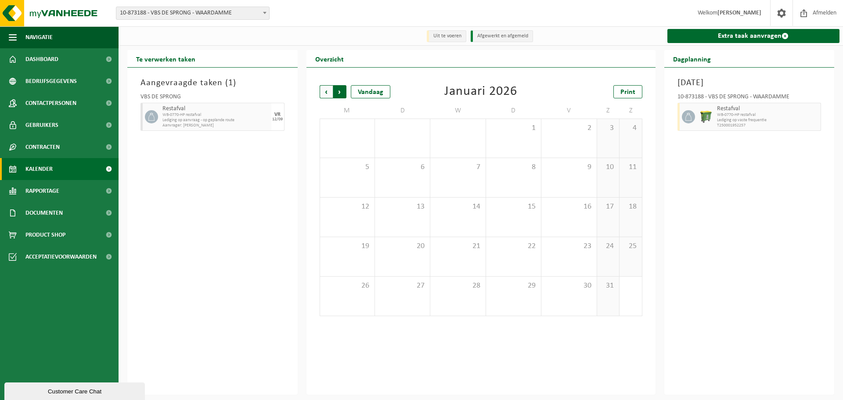
click at [326, 94] on span "Vorige" at bounding box center [326, 91] width 13 height 13
click at [67, 147] on link "Contracten" at bounding box center [59, 147] width 119 height 22
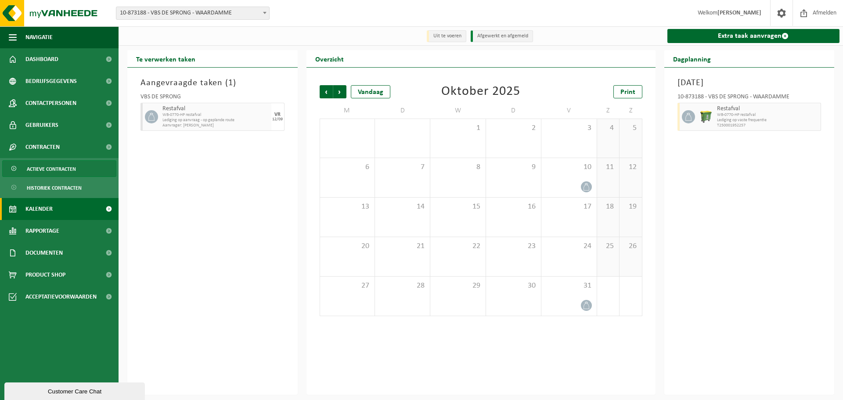
click at [67, 170] on span "Actieve contracten" at bounding box center [51, 169] width 49 height 17
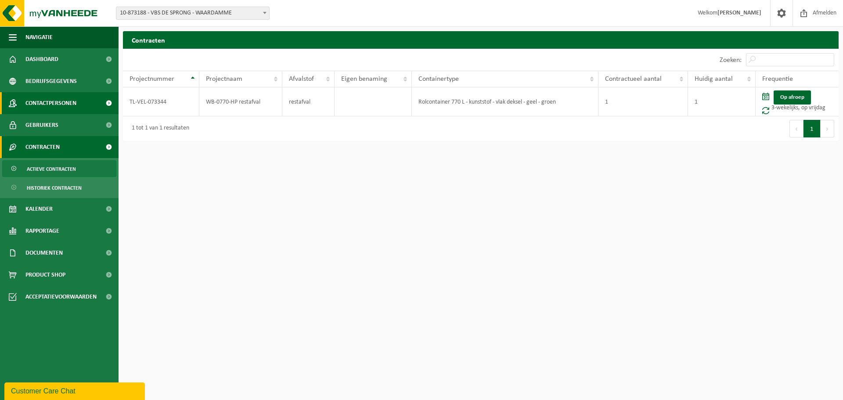
click at [59, 104] on span "Contactpersonen" at bounding box center [50, 103] width 51 height 22
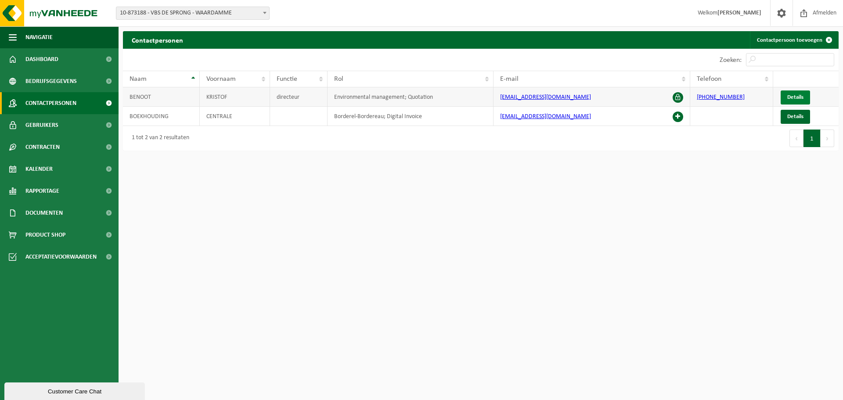
click at [798, 95] on span "Details" at bounding box center [795, 97] width 16 height 6
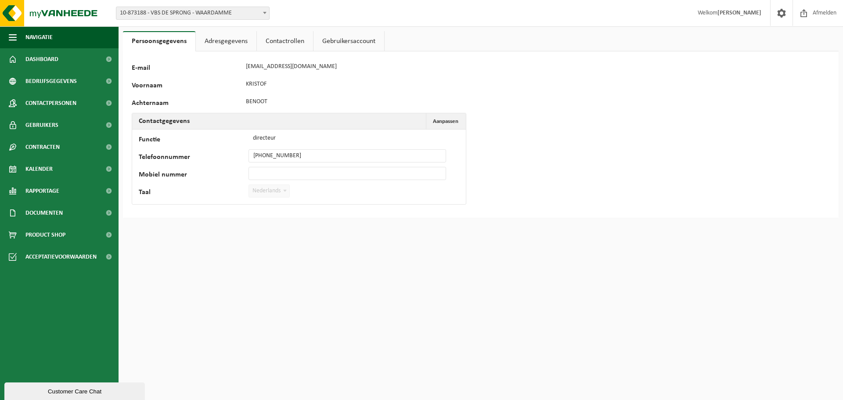
click at [224, 43] on link "Adresgegevens" at bounding box center [226, 41] width 61 height 20
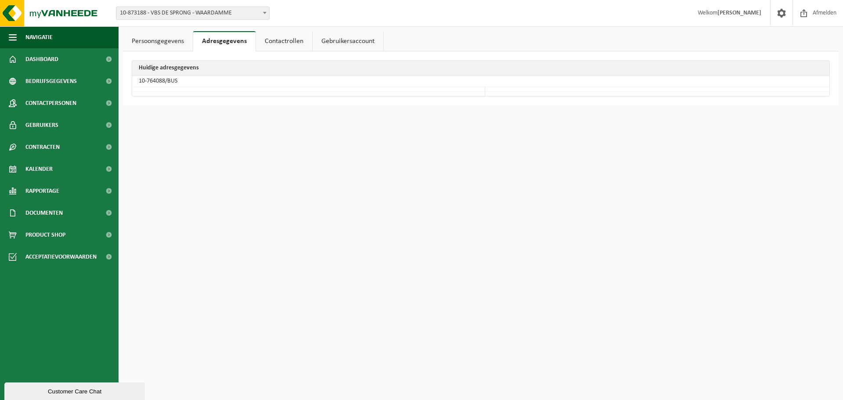
click at [287, 42] on link "Contactrollen" at bounding box center [284, 41] width 56 height 20
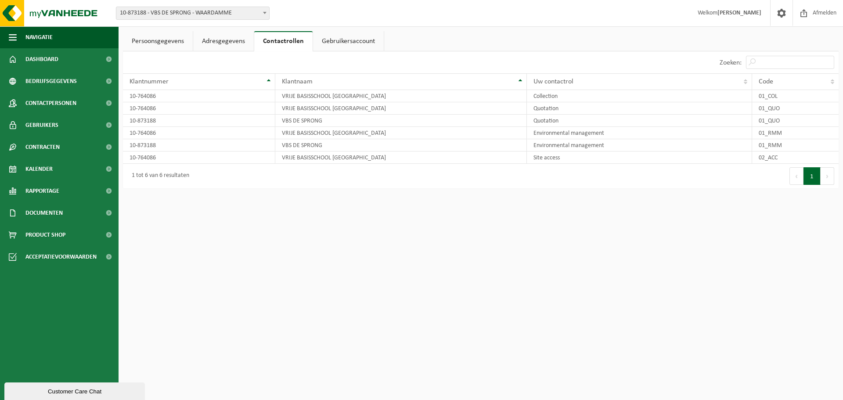
click at [339, 41] on link "Gebruikersaccount" at bounding box center [348, 41] width 71 height 20
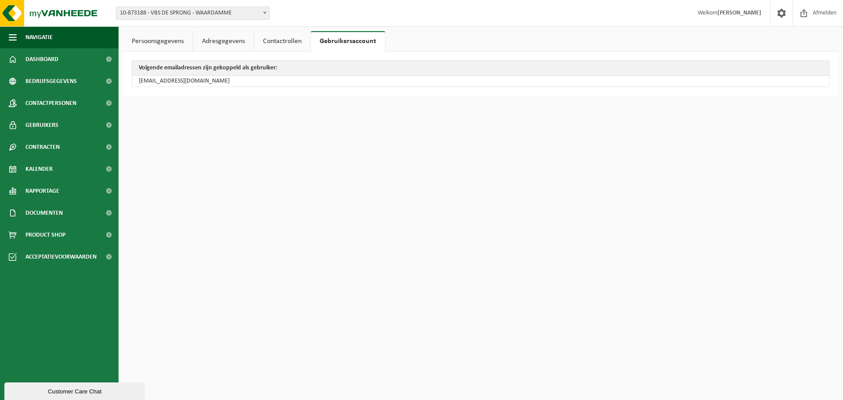
click at [158, 38] on link "Persoonsgegevens" at bounding box center [158, 41] width 70 height 20
